Goal: Find specific page/section: Find specific page/section

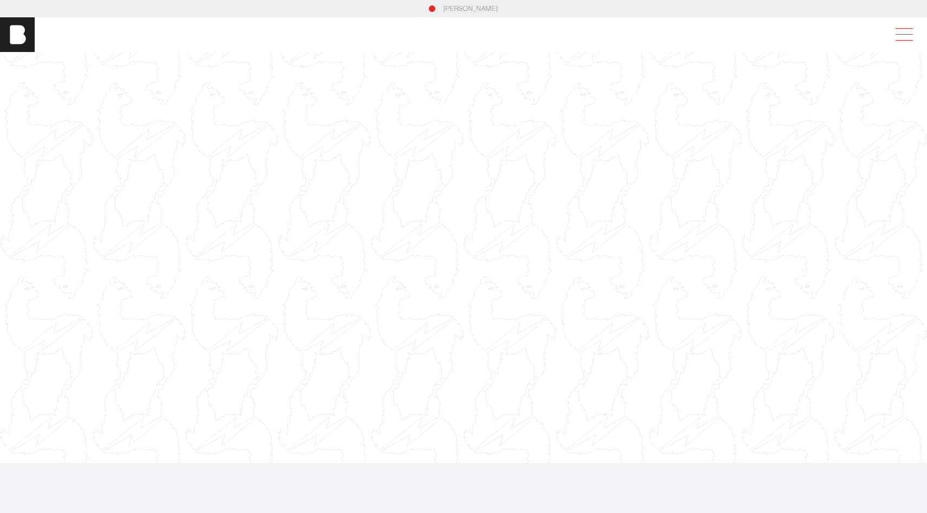
click at [895, 29] on span at bounding box center [901, 35] width 25 height 20
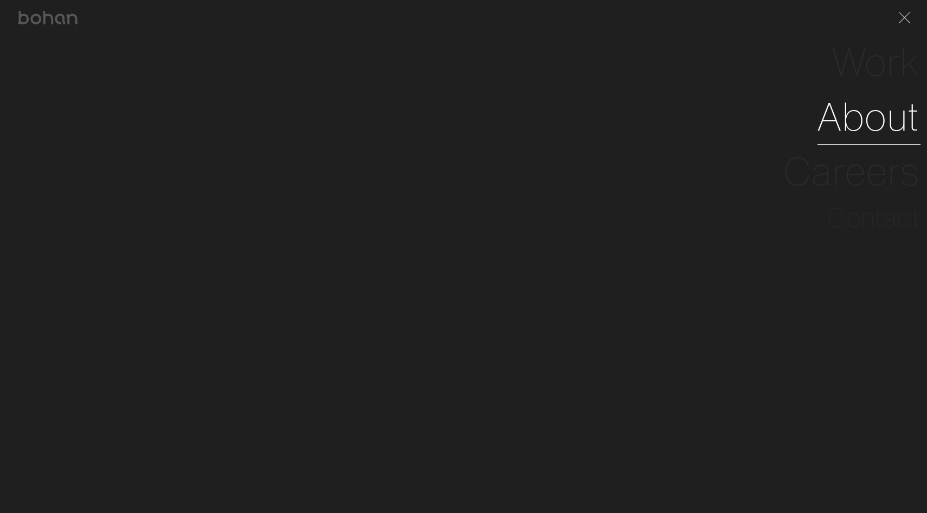
click at [840, 135] on link "About" at bounding box center [868, 116] width 103 height 55
